Goal: Register for event/course

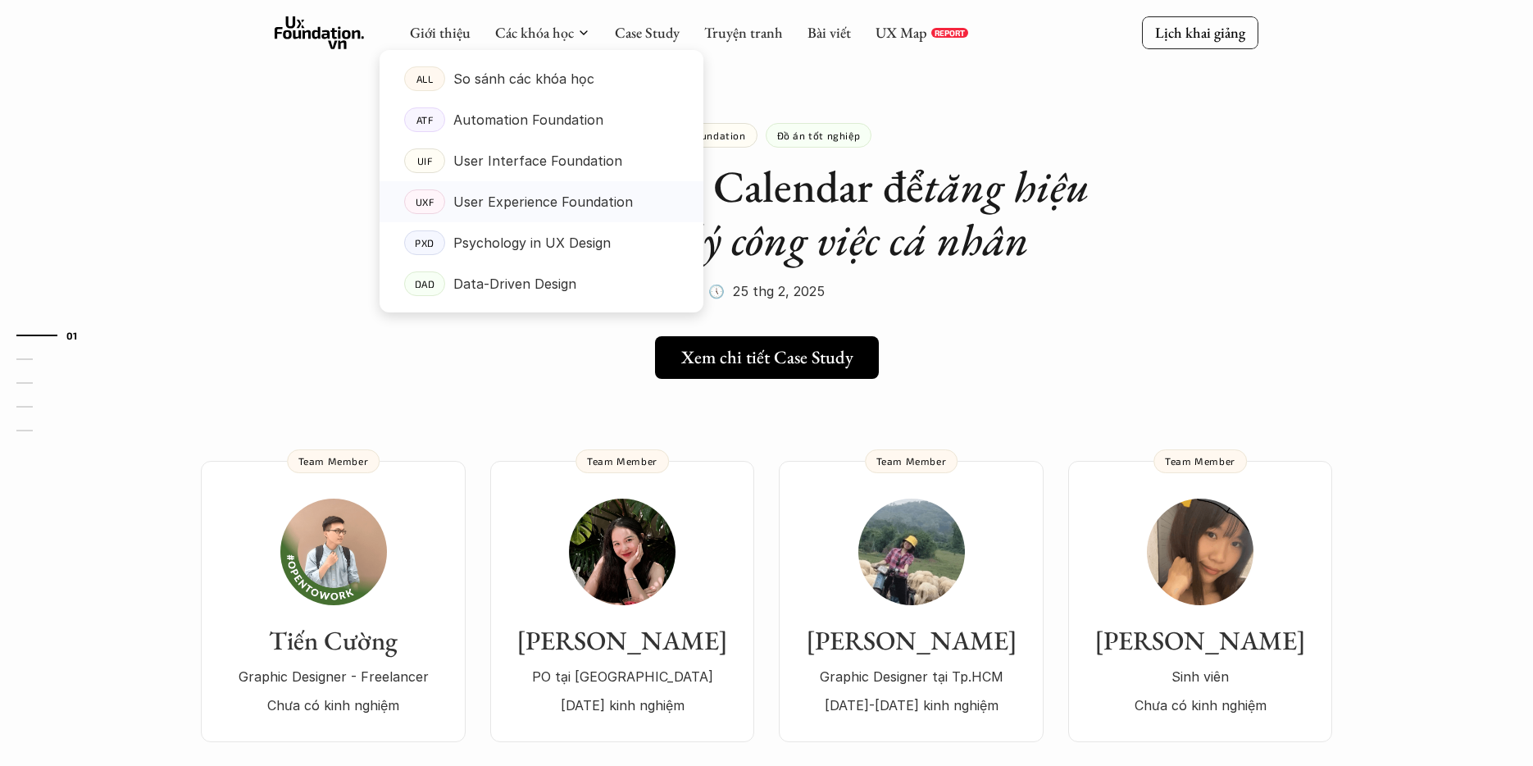
click at [494, 202] on p "User Experience Foundation" at bounding box center [543, 201] width 180 height 25
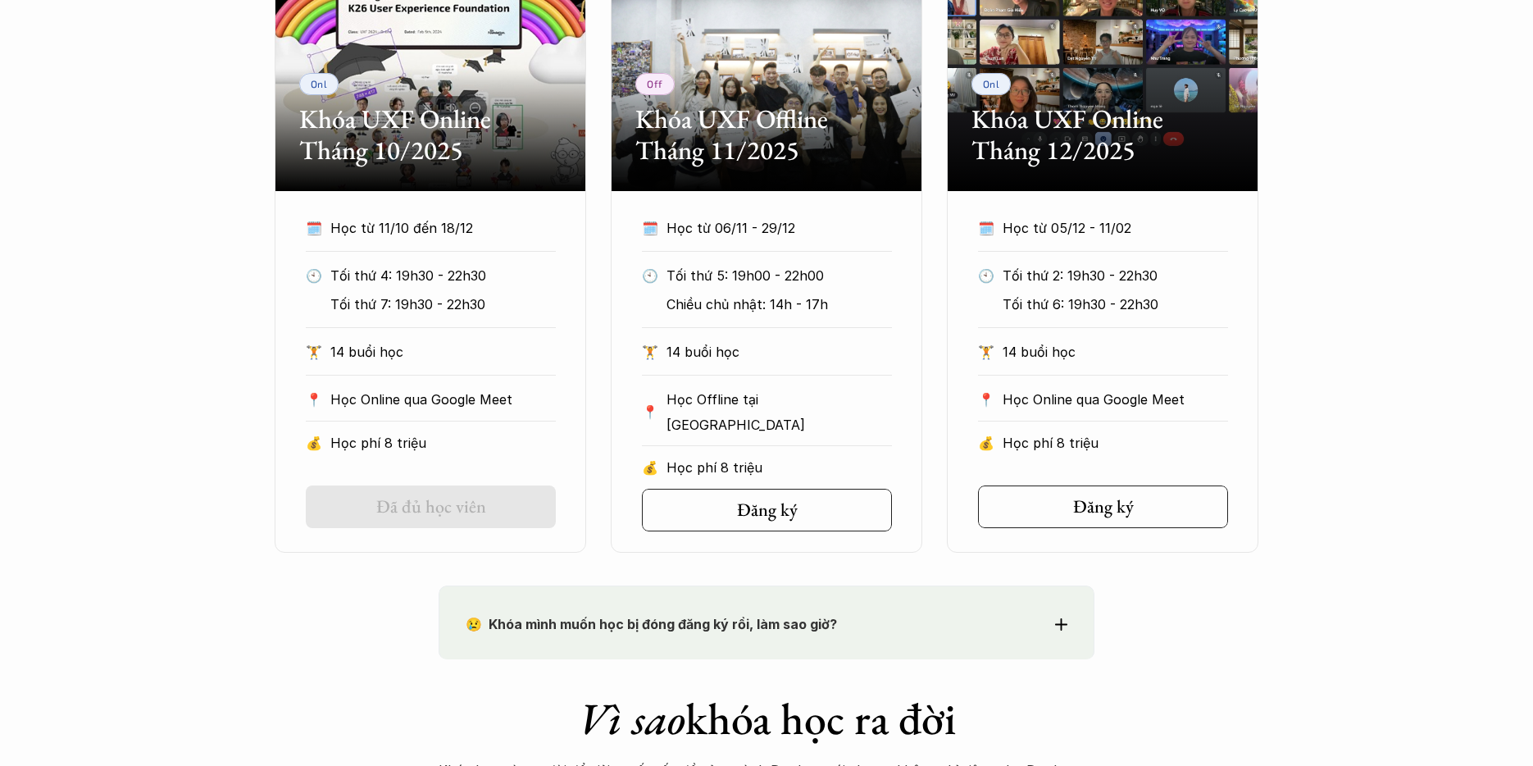
scroll to position [881, 0]
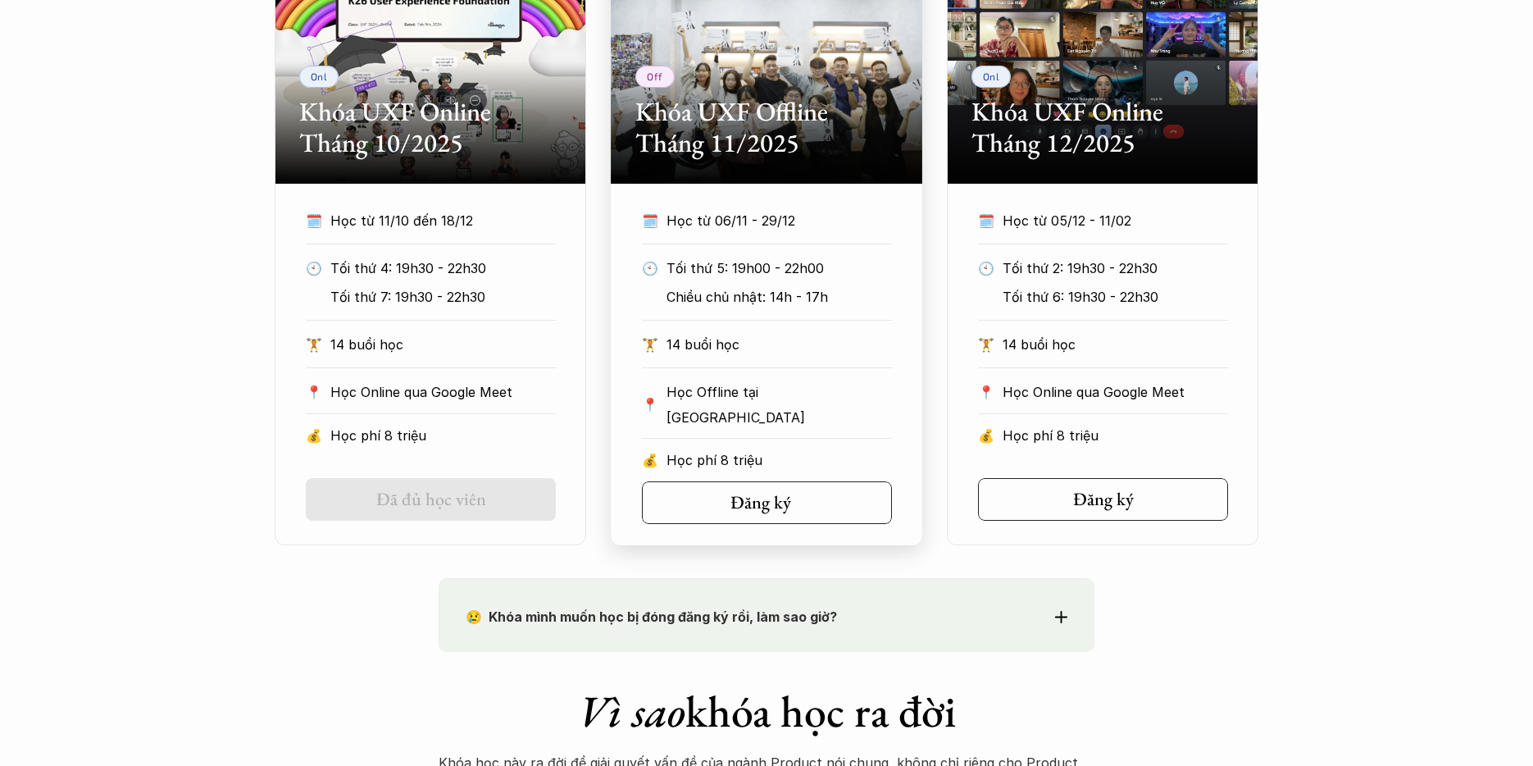
click at [714, 508] on link "Đăng ký" at bounding box center [767, 502] width 250 height 43
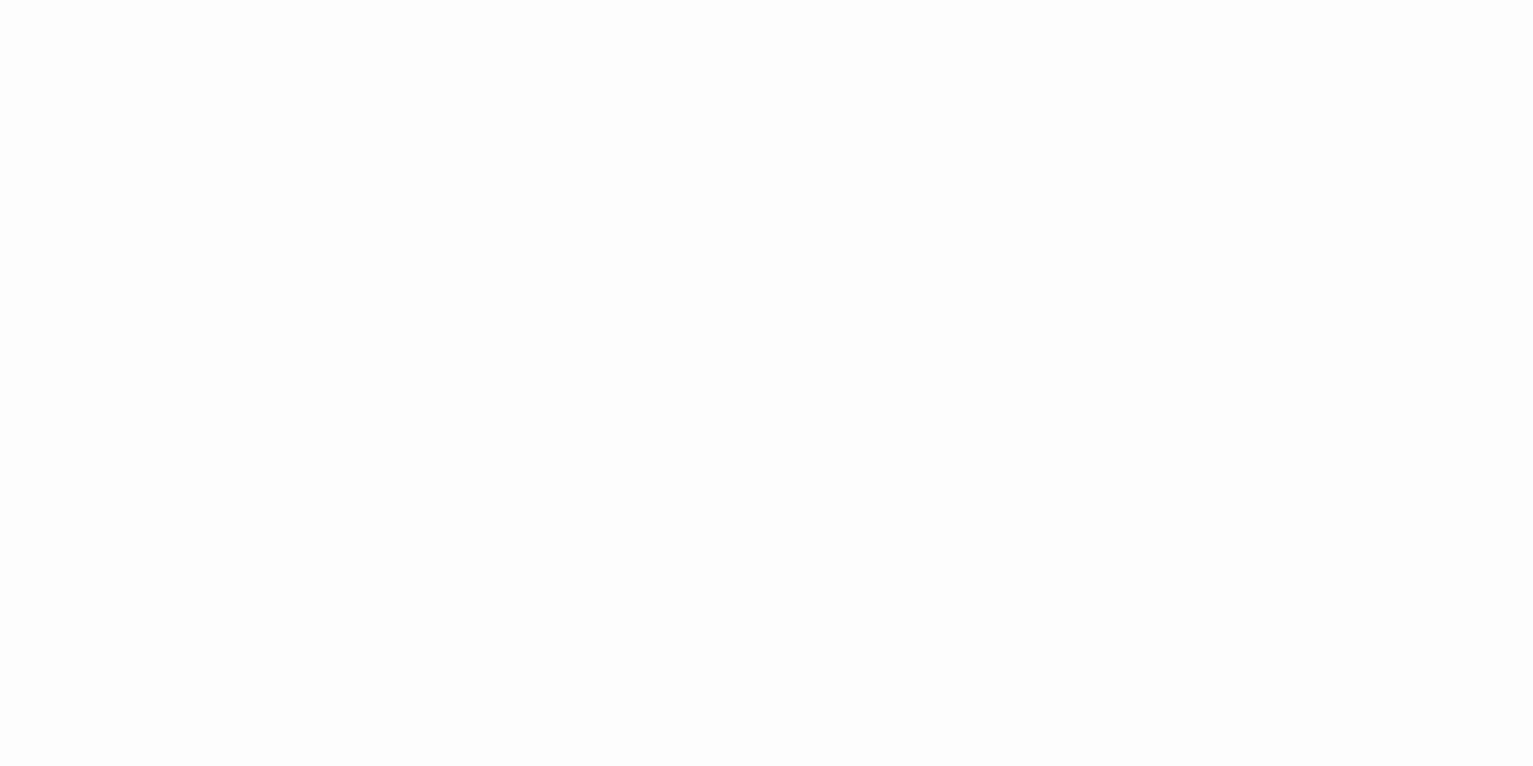
scroll to position [822, 0]
